Goal: Task Accomplishment & Management: Use online tool/utility

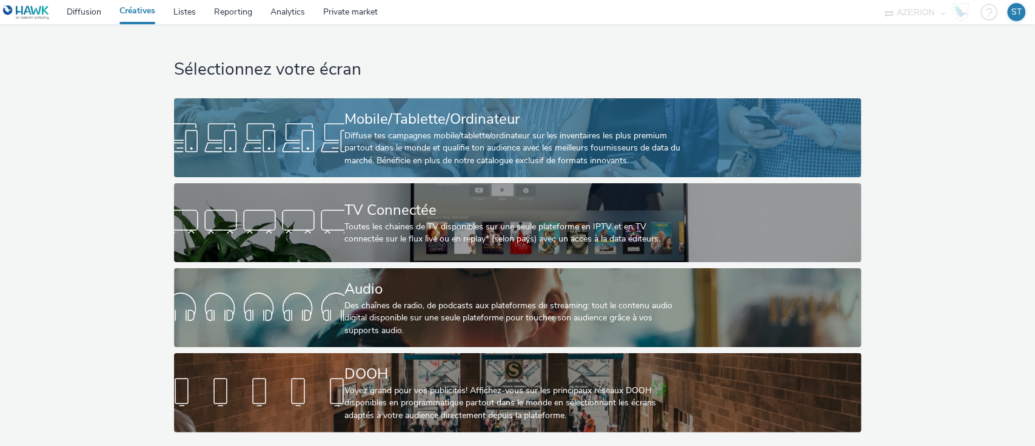
click at [404, 128] on div "Mobile/Tablette/Ordinateur" at bounding box center [514, 119] width 341 height 21
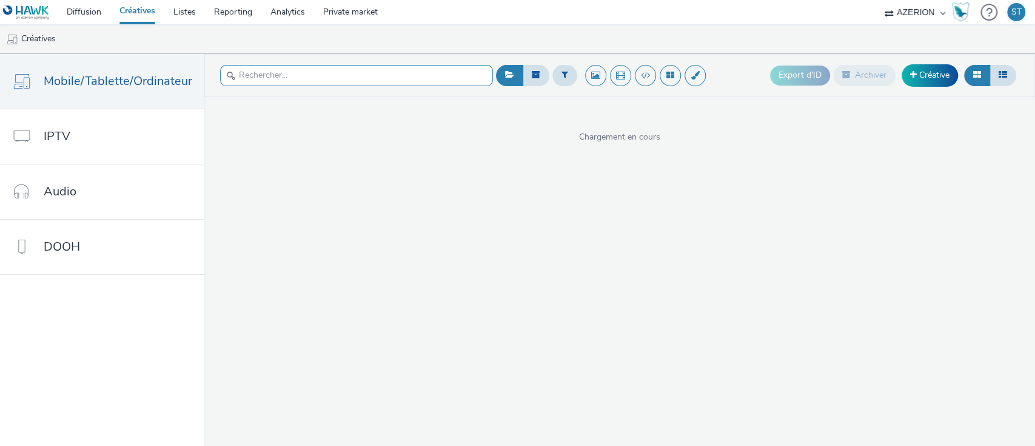
click at [371, 71] on input "text" at bounding box center [356, 75] width 273 height 21
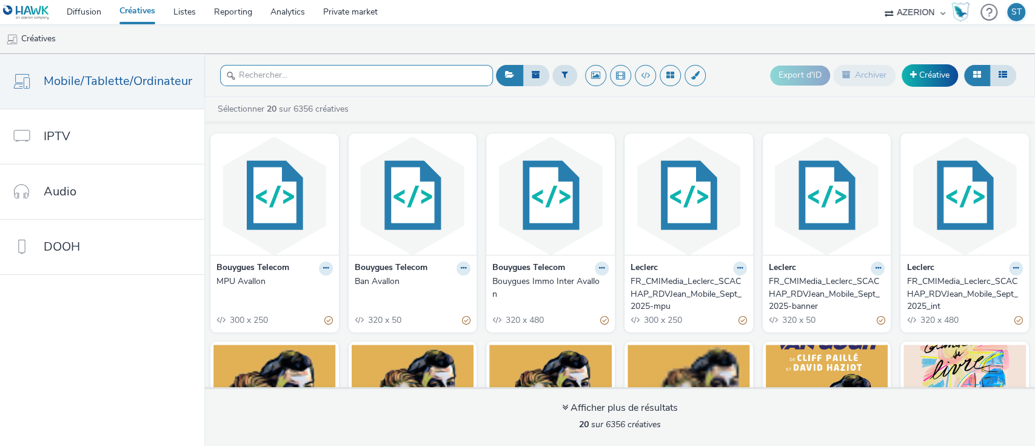
click at [401, 72] on input "text" at bounding box center [356, 75] width 273 height 21
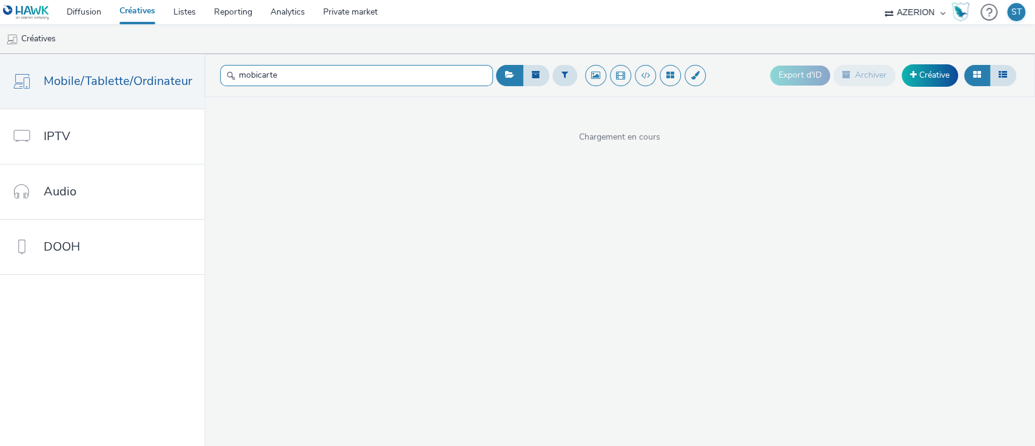
type input "mobicarte"
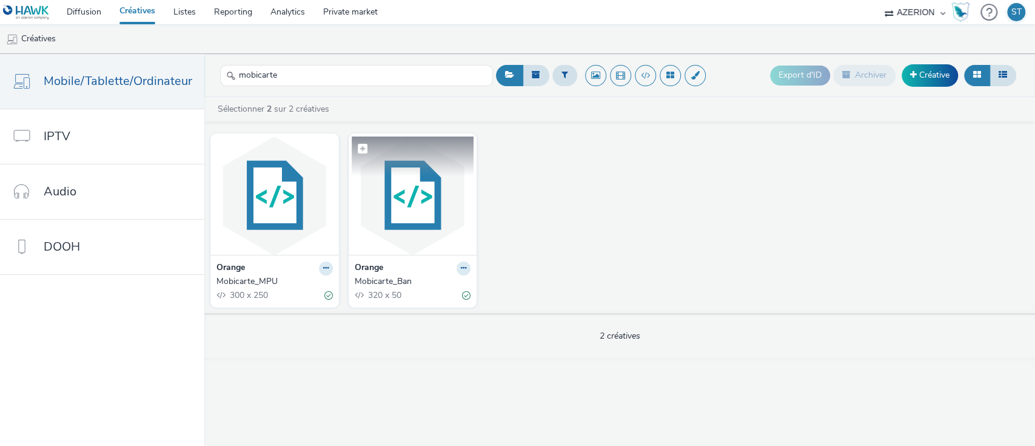
click at [416, 218] on img at bounding box center [413, 195] width 122 height 118
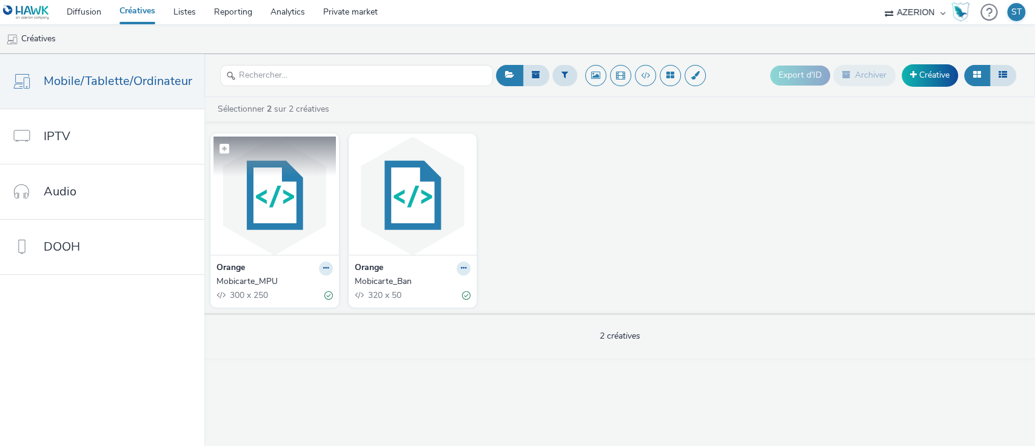
click at [281, 203] on img at bounding box center [274, 195] width 122 height 118
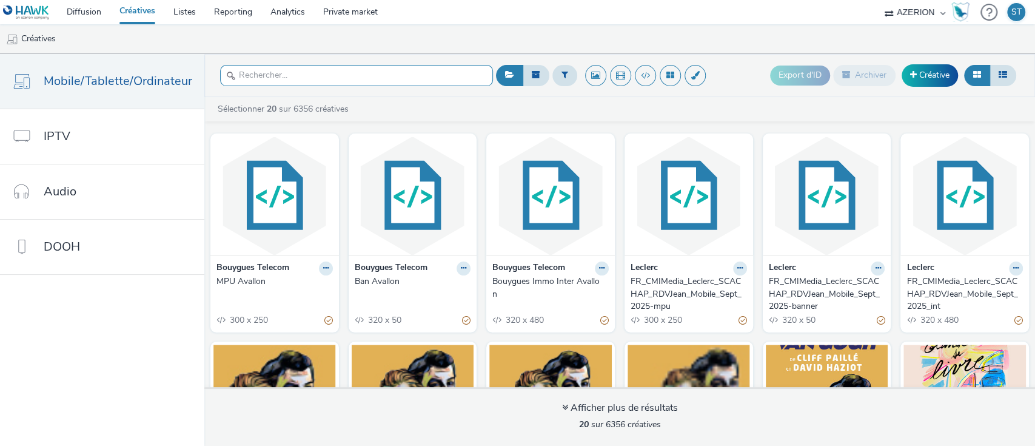
click at [395, 81] on input "text" at bounding box center [356, 75] width 273 height 21
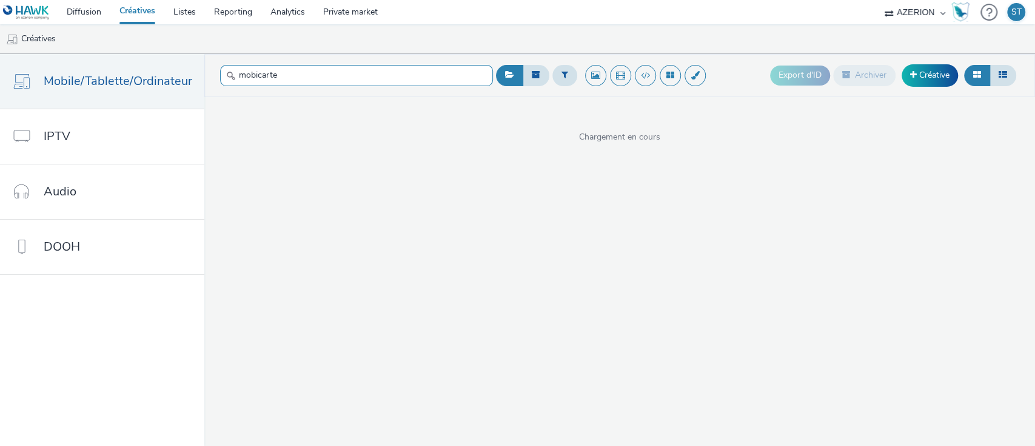
type input "mobicarte"
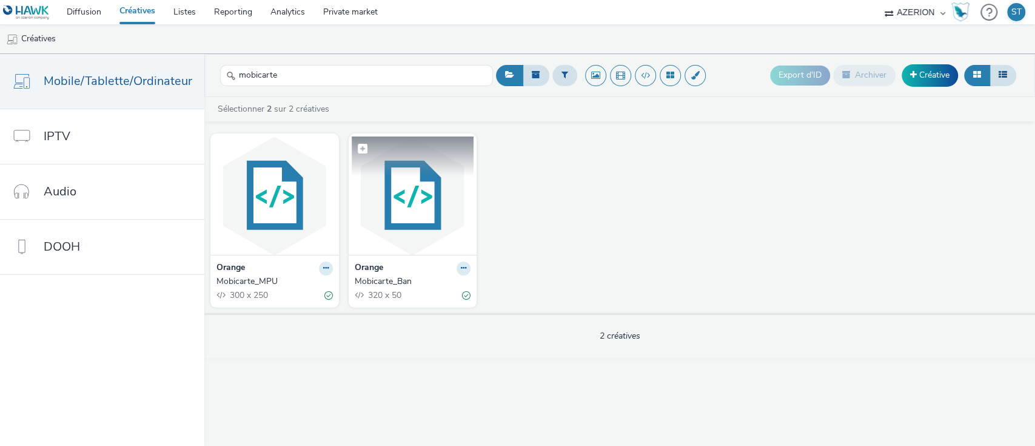
click at [413, 181] on img at bounding box center [413, 195] width 122 height 118
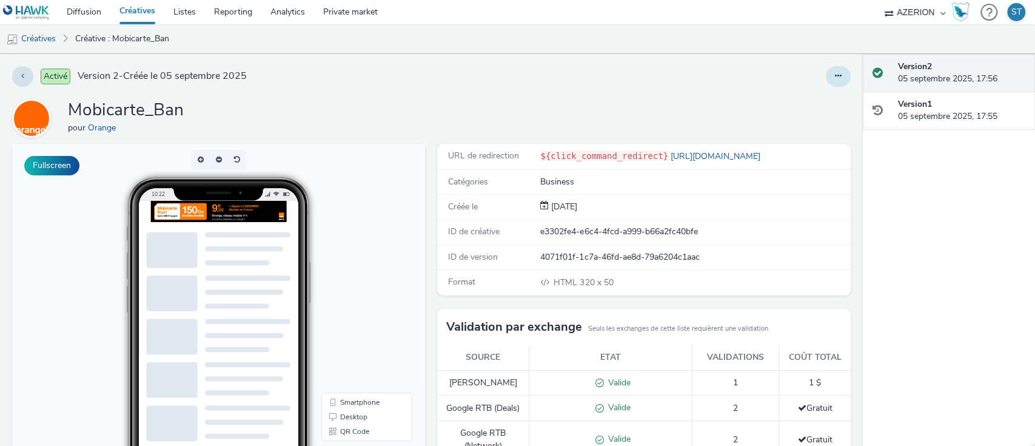
click at [831, 70] on button at bounding box center [838, 76] width 25 height 21
click at [816, 94] on link "Modifier" at bounding box center [805, 101] width 91 height 24
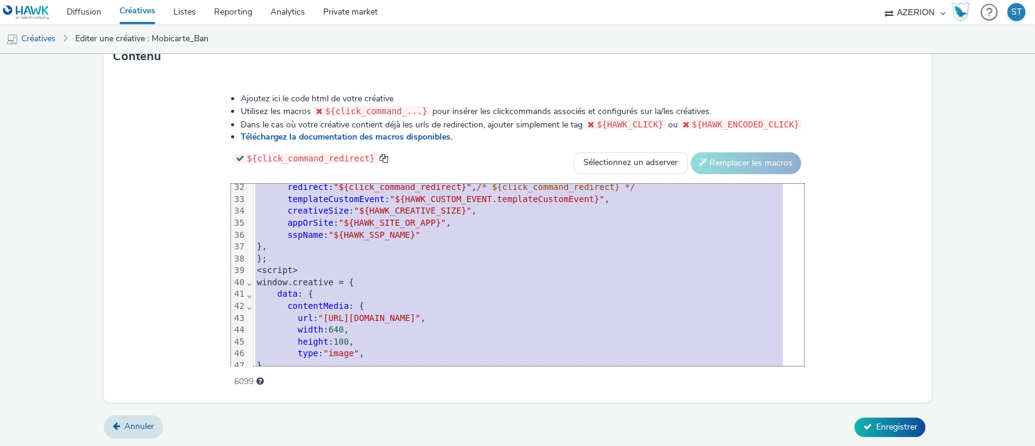
scroll to position [378, 0]
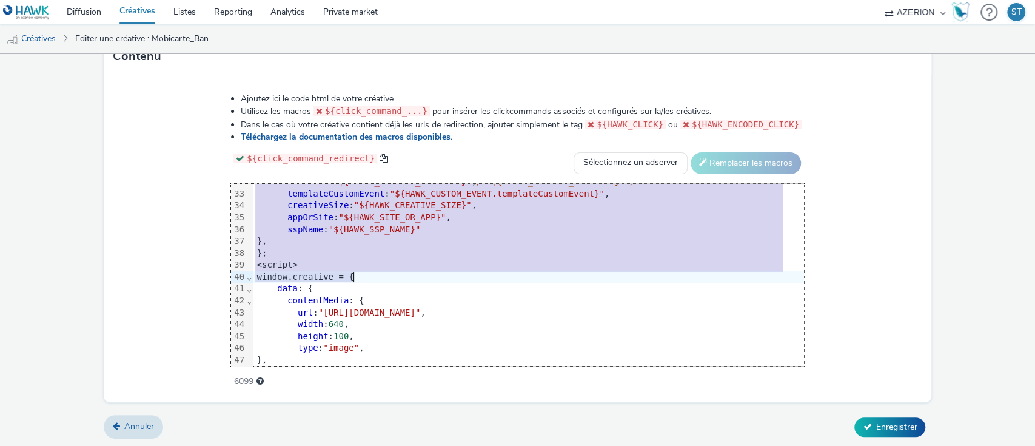
drag, startPoint x: 261, startPoint y: 303, endPoint x: 362, endPoint y: 276, distance: 104.7
click at [362, 276] on div "<script> window.creative = { data : { contentMedia : { url : "[URL][DOMAIN_NAME…" at bounding box center [528, 158] width 551 height 706
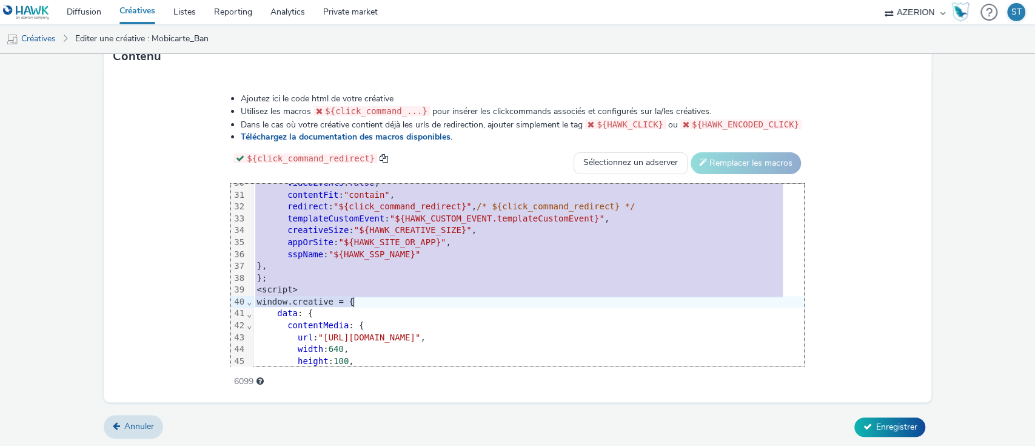
scroll to position [347, 0]
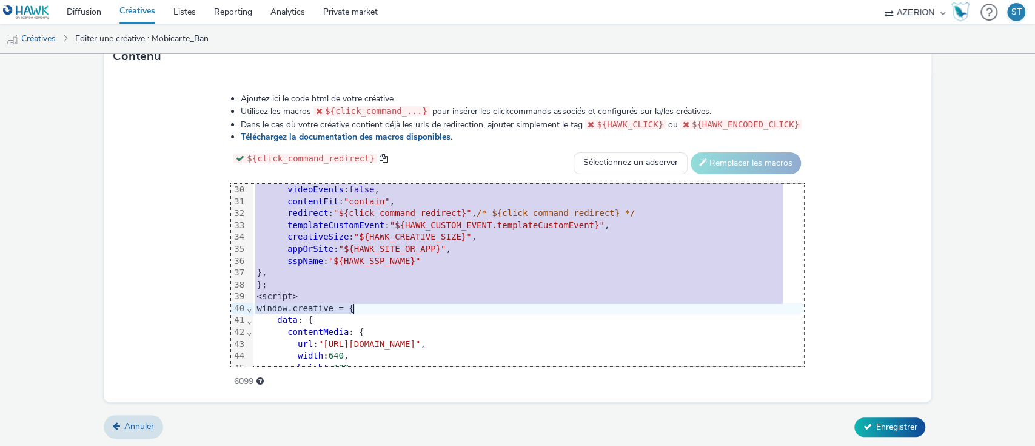
click at [374, 267] on div "}," at bounding box center [528, 273] width 551 height 12
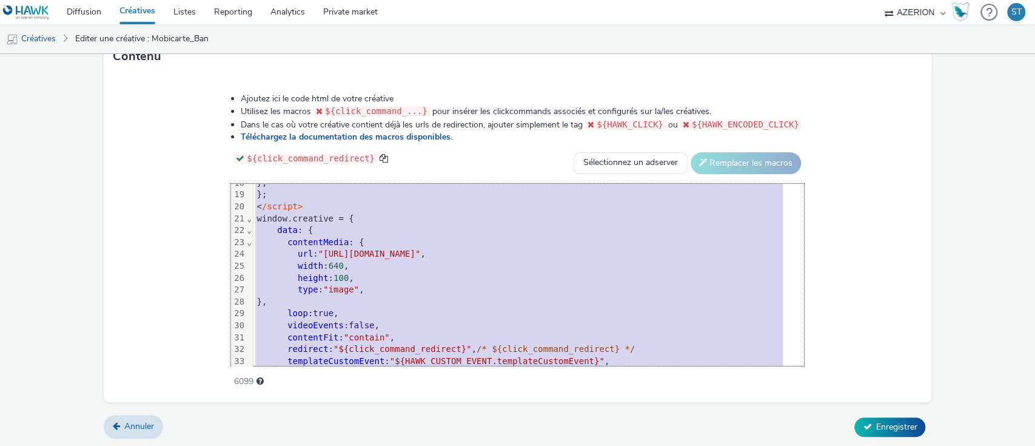
scroll to position [90, 0]
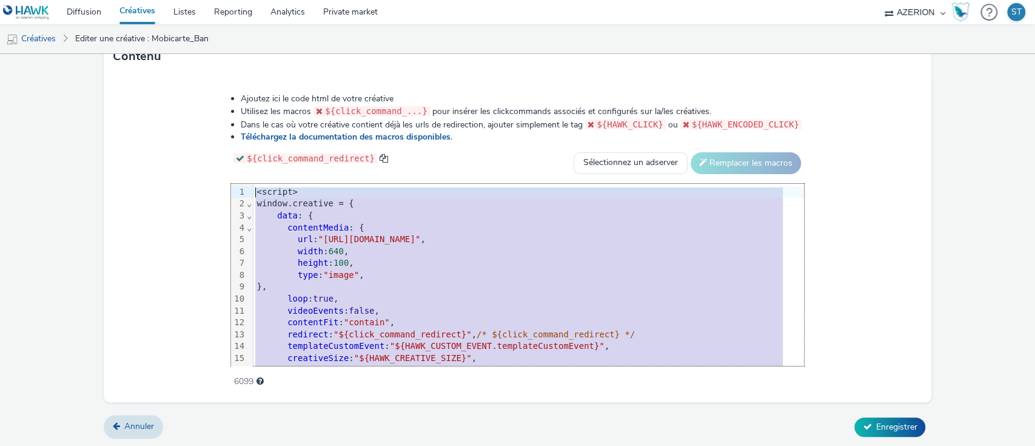
drag, startPoint x: 291, startPoint y: 273, endPoint x: 243, endPoint y: 154, distance: 128.1
click at [243, 154] on div "Ajoutez ici le code html de votre créative Utilisez les macros ${click_command_…" at bounding box center [517, 233] width 660 height 298
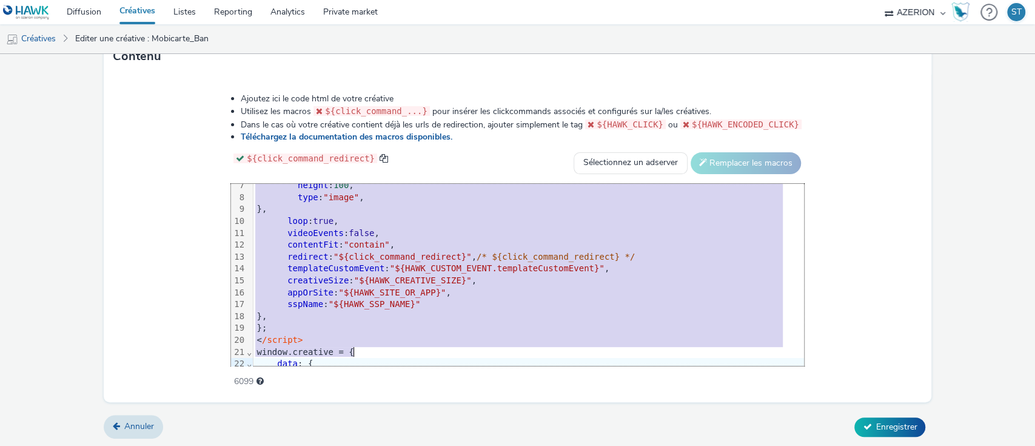
scroll to position [85, 0]
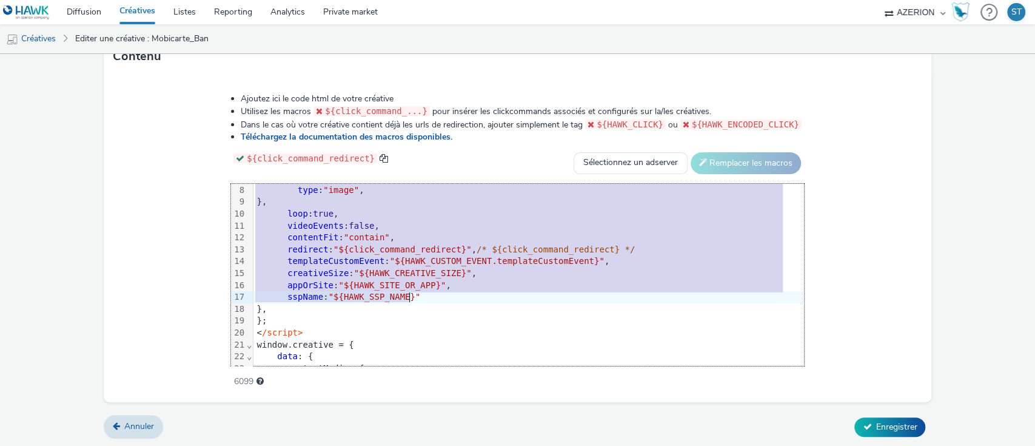
drag, startPoint x: 261, startPoint y: 201, endPoint x: 417, endPoint y: 297, distance: 183.1
click at [417, 297] on div "<script> window.creative = { data : { contentMedia : { url : "[URL][DOMAIN_NAME…" at bounding box center [528, 452] width 551 height 706
copy div "window.creative = { data : { contentMedia : { url : "[URL][DOMAIN_NAME]" , widt…"
click at [868, 204] on div "Ajoutez ici le code html de votre créative Utilisez les macros ${click_command_…" at bounding box center [518, 238] width 828 height 327
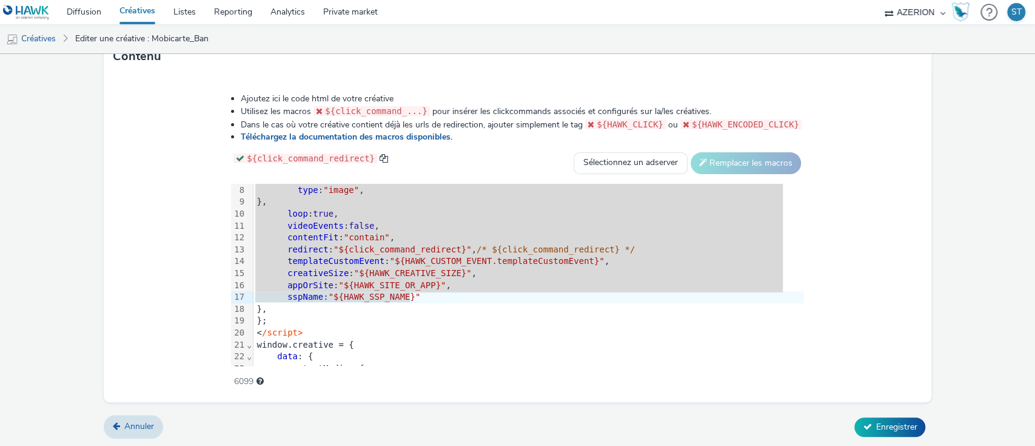
click at [560, 226] on div "videoEvents : false ," at bounding box center [528, 226] width 551 height 12
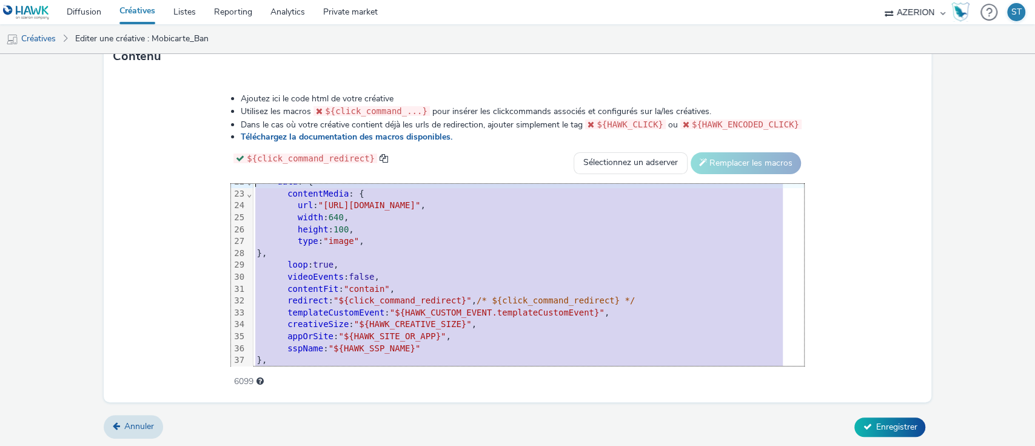
scroll to position [152, 0]
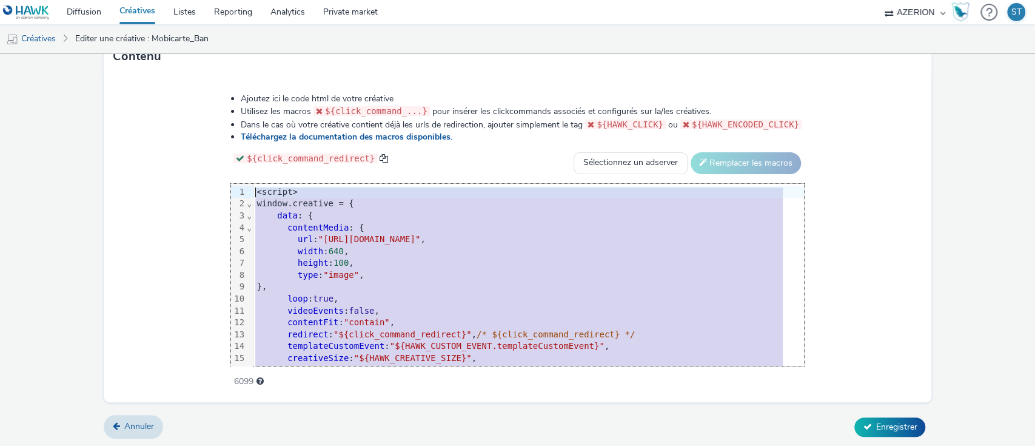
drag, startPoint x: 286, startPoint y: 306, endPoint x: 236, endPoint y: 102, distance: 210.4
click at [236, 102] on div "Ajoutez ici le code html de votre créative Utilisez les macros ${click_command_…" at bounding box center [517, 233] width 660 height 298
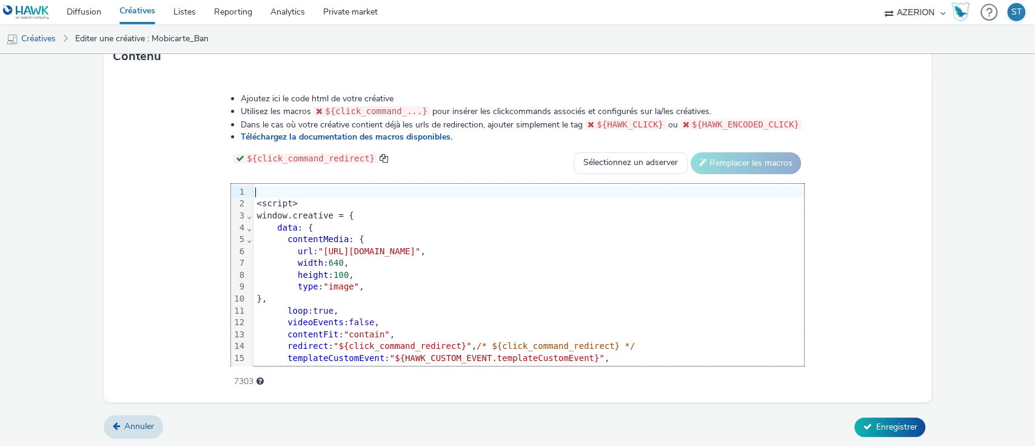
scroll to position [84, 0]
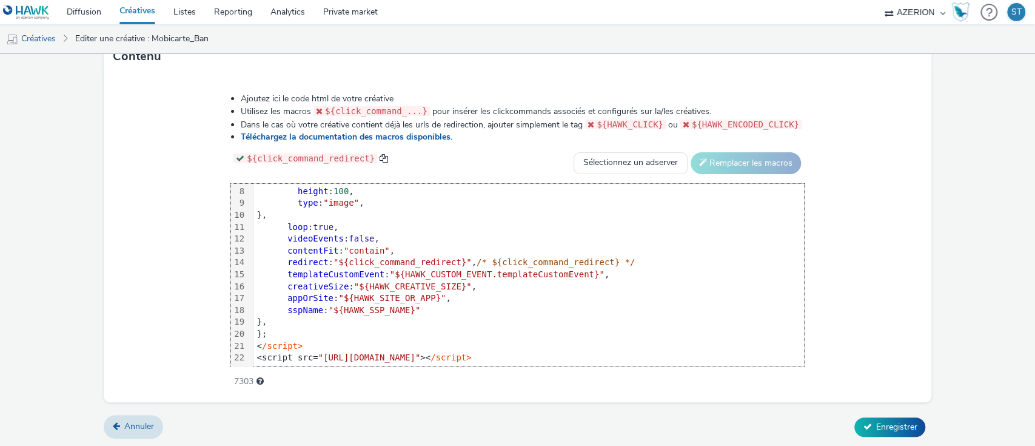
click at [844, 283] on div "Ajoutez ici le code html de votre créative Utilisez les macros ${click_command_…" at bounding box center [518, 238] width 828 height 327
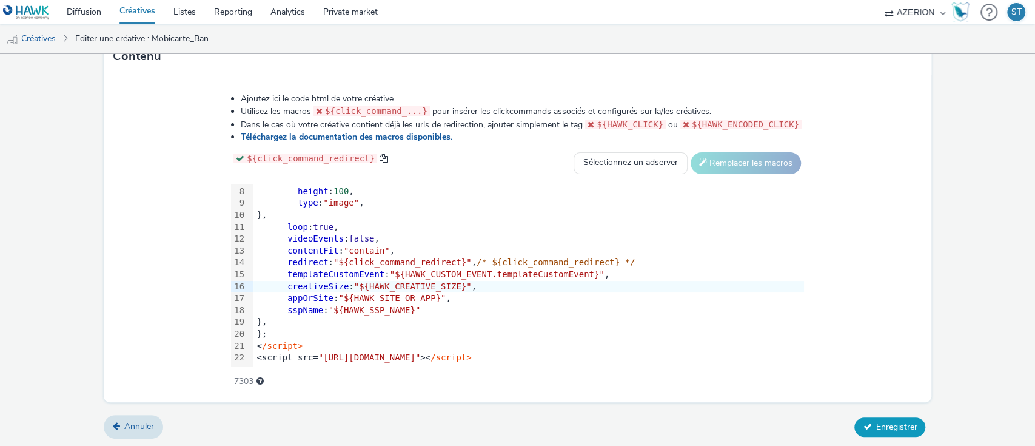
click at [876, 423] on span "Enregistrer" at bounding box center [896, 427] width 41 height 12
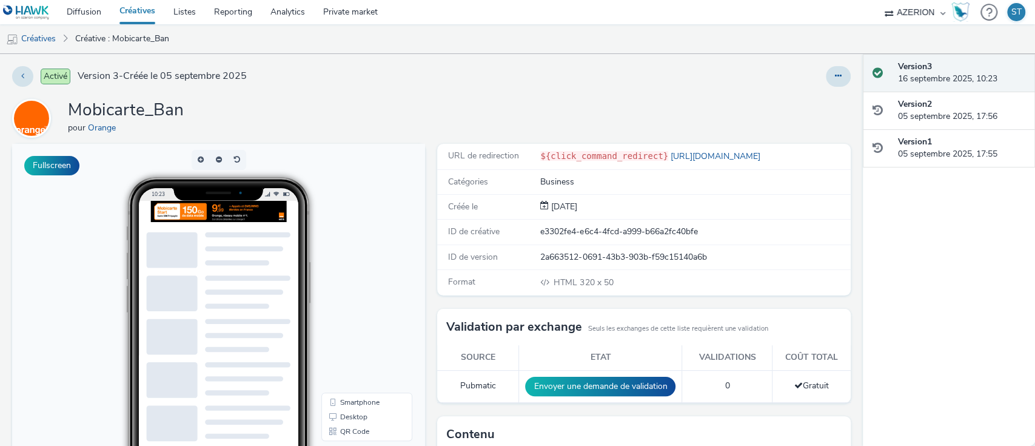
click at [228, 206] on div at bounding box center [247, 216] width 194 height 30
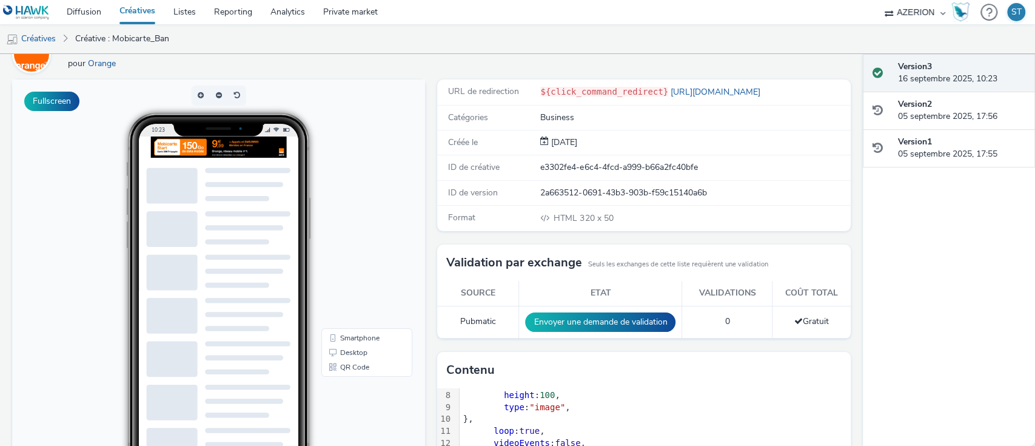
click at [143, 7] on link "Créatives" at bounding box center [137, 12] width 54 height 24
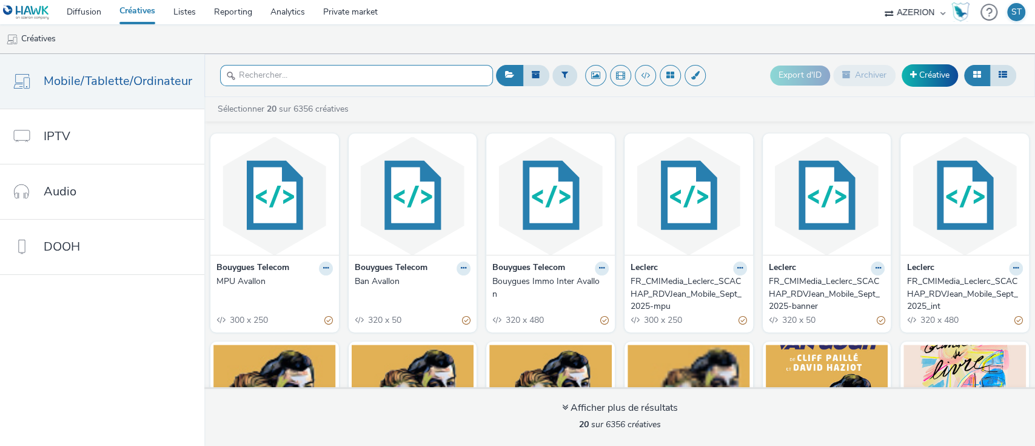
click at [330, 78] on input "text" at bounding box center [356, 75] width 273 height 21
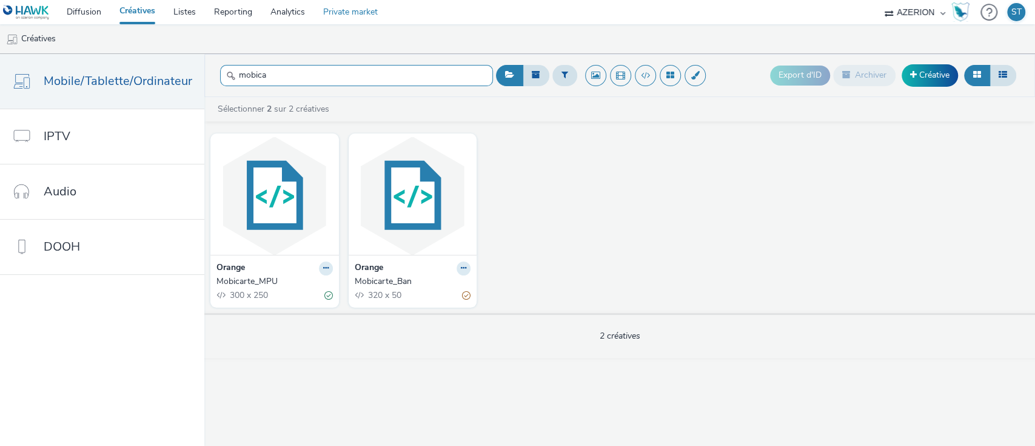
type input "mobica"
click at [296, 199] on img at bounding box center [274, 195] width 122 height 118
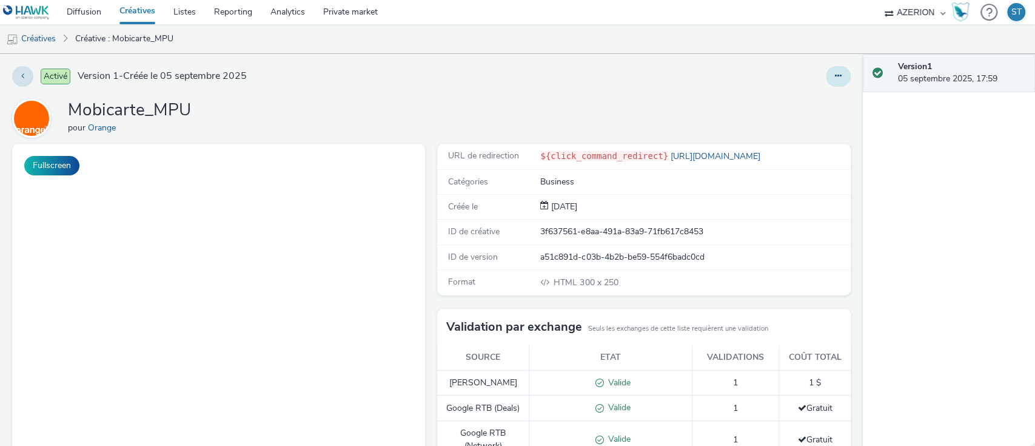
click at [835, 80] on icon at bounding box center [838, 76] width 7 height 8
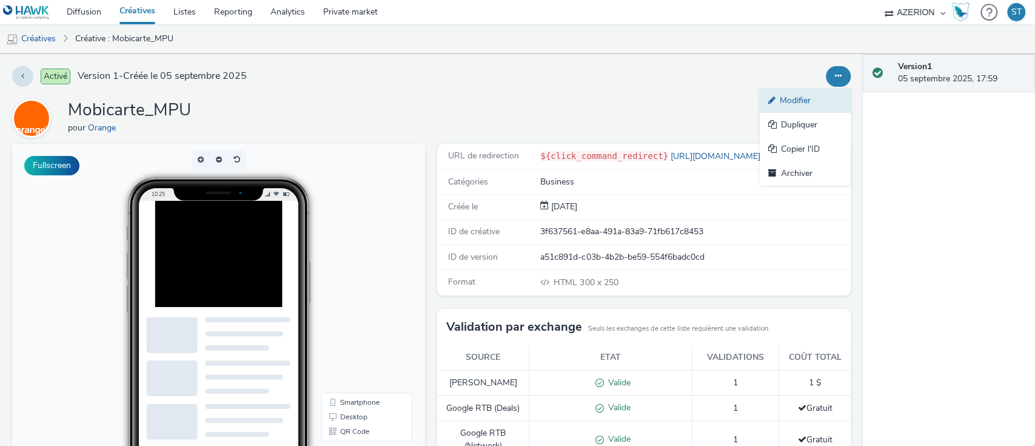
click at [800, 96] on link "Modifier" at bounding box center [805, 101] width 91 height 24
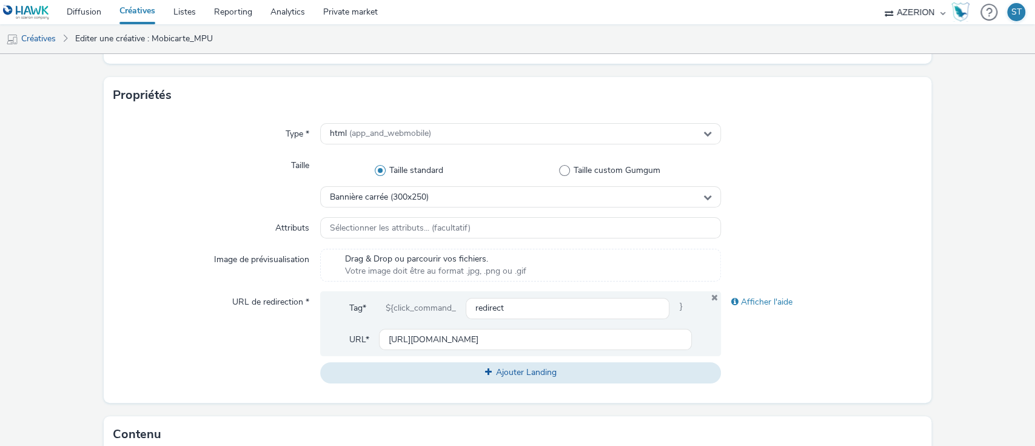
scroll to position [338, 0]
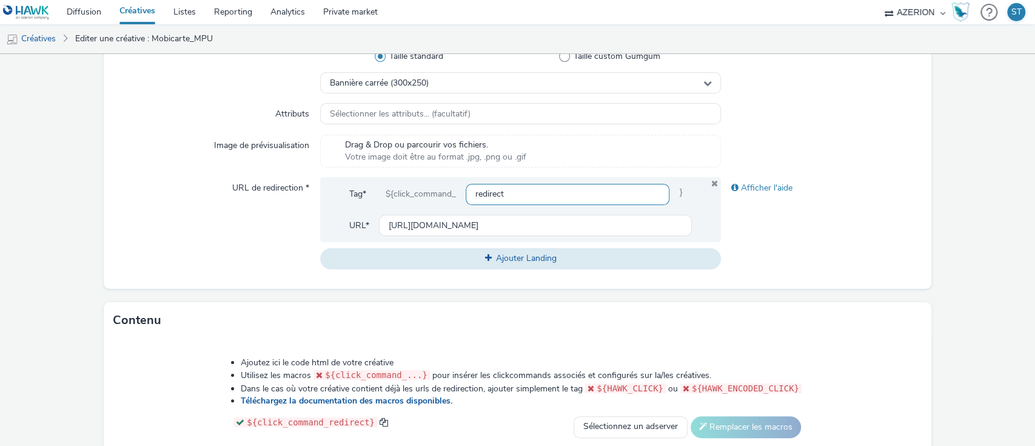
click at [524, 198] on input "redirect" at bounding box center [568, 194] width 204 height 21
click at [846, 250] on div "Afficher l'aide" at bounding box center [821, 223] width 201 height 92
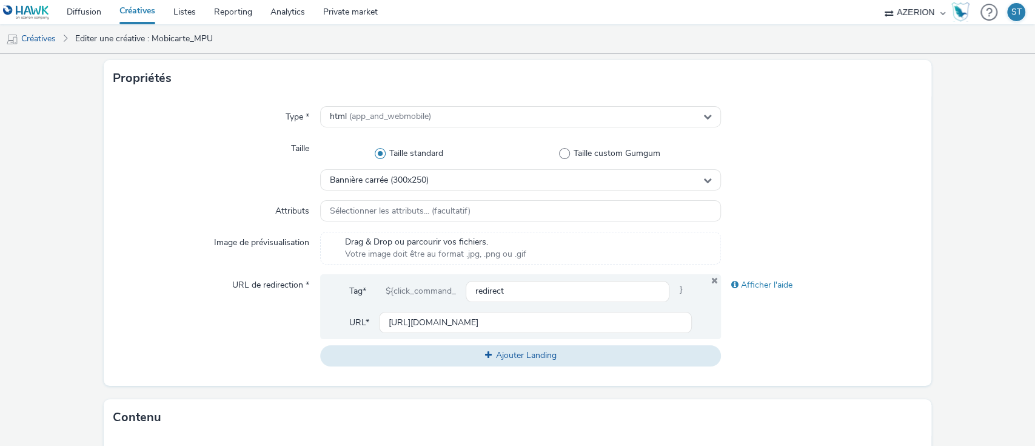
scroll to position [0, 0]
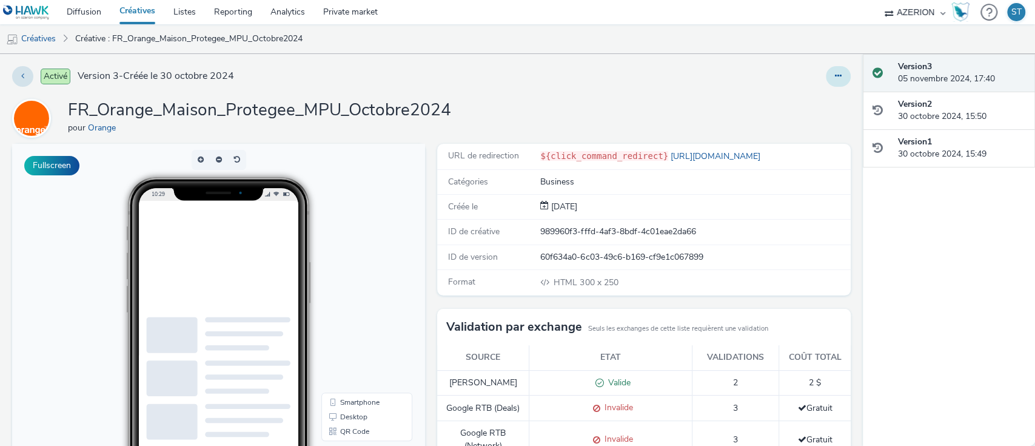
click at [826, 77] on button at bounding box center [838, 76] width 25 height 21
click at [802, 99] on link "Modifier" at bounding box center [805, 101] width 91 height 24
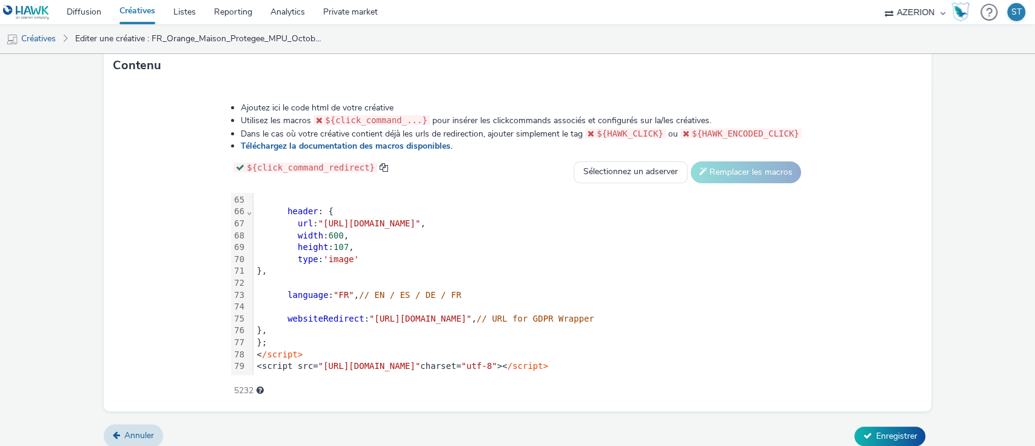
scroll to position [449, 0]
